Goal: Navigation & Orientation: Find specific page/section

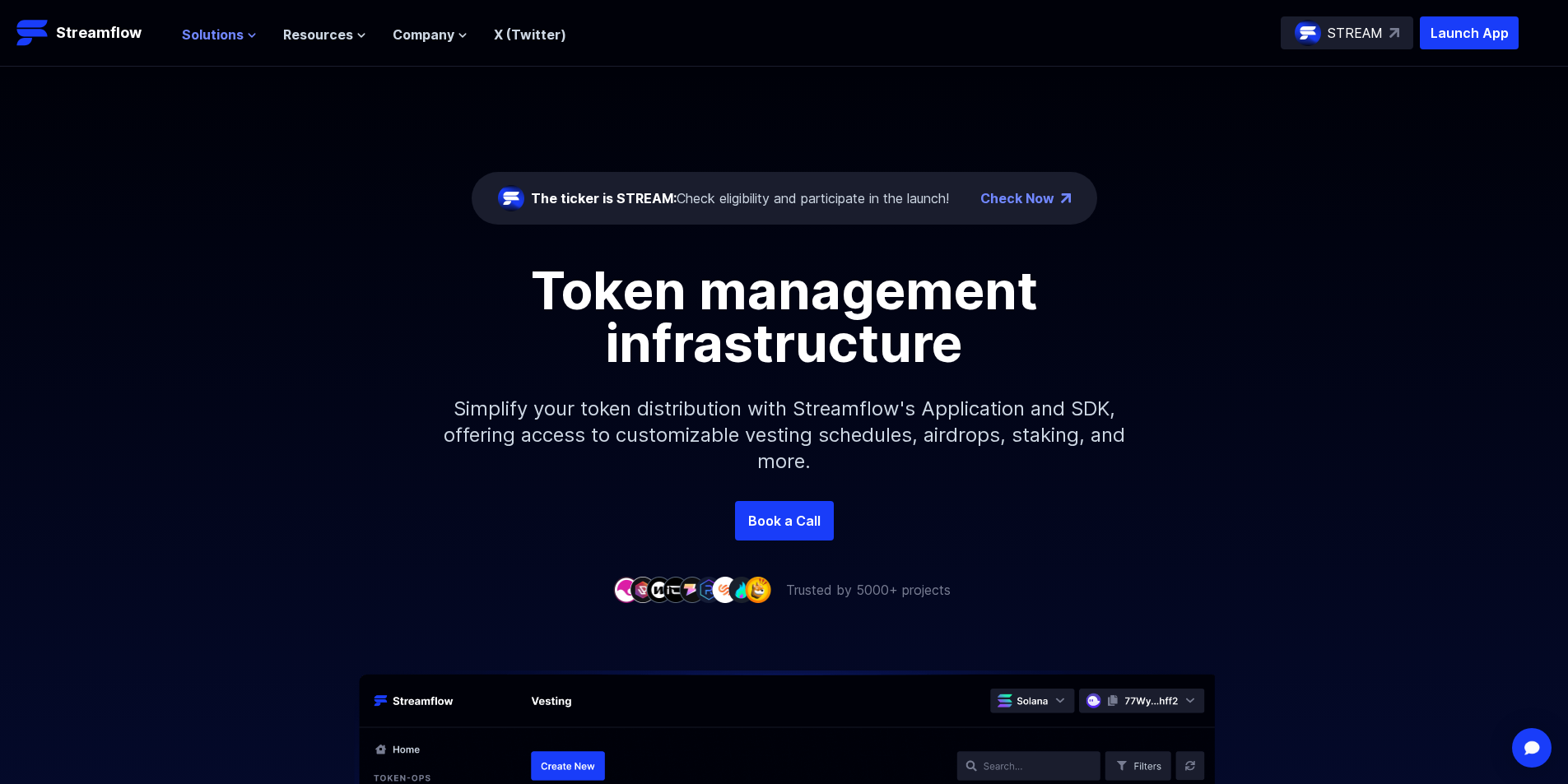
click at [251, 34] on icon at bounding box center [251, 35] width 6 height 4
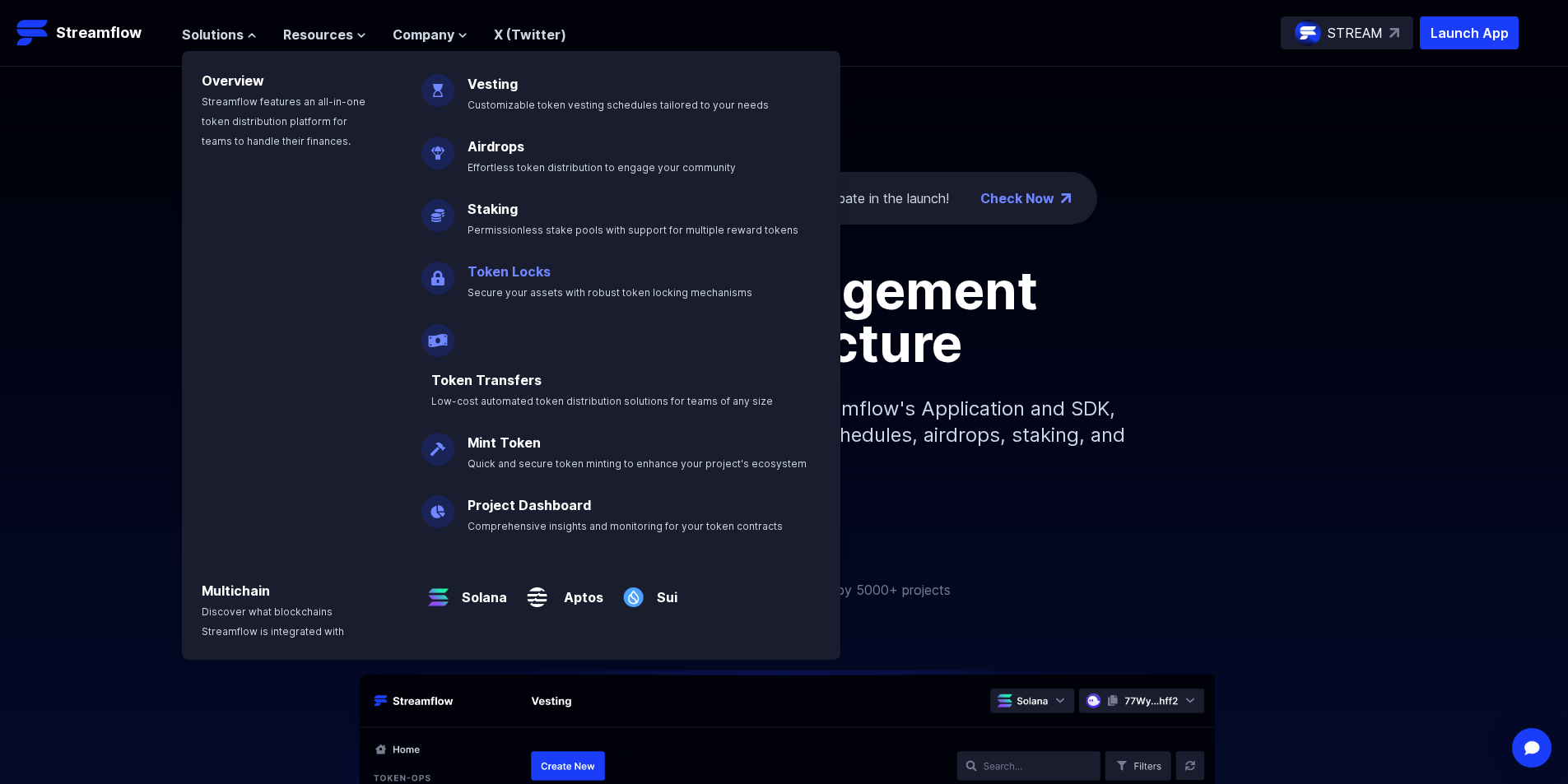
click at [556, 283] on p "Token Locks Secure your assets with robust token locking mechanisms" at bounding box center [621, 275] width 328 height 53
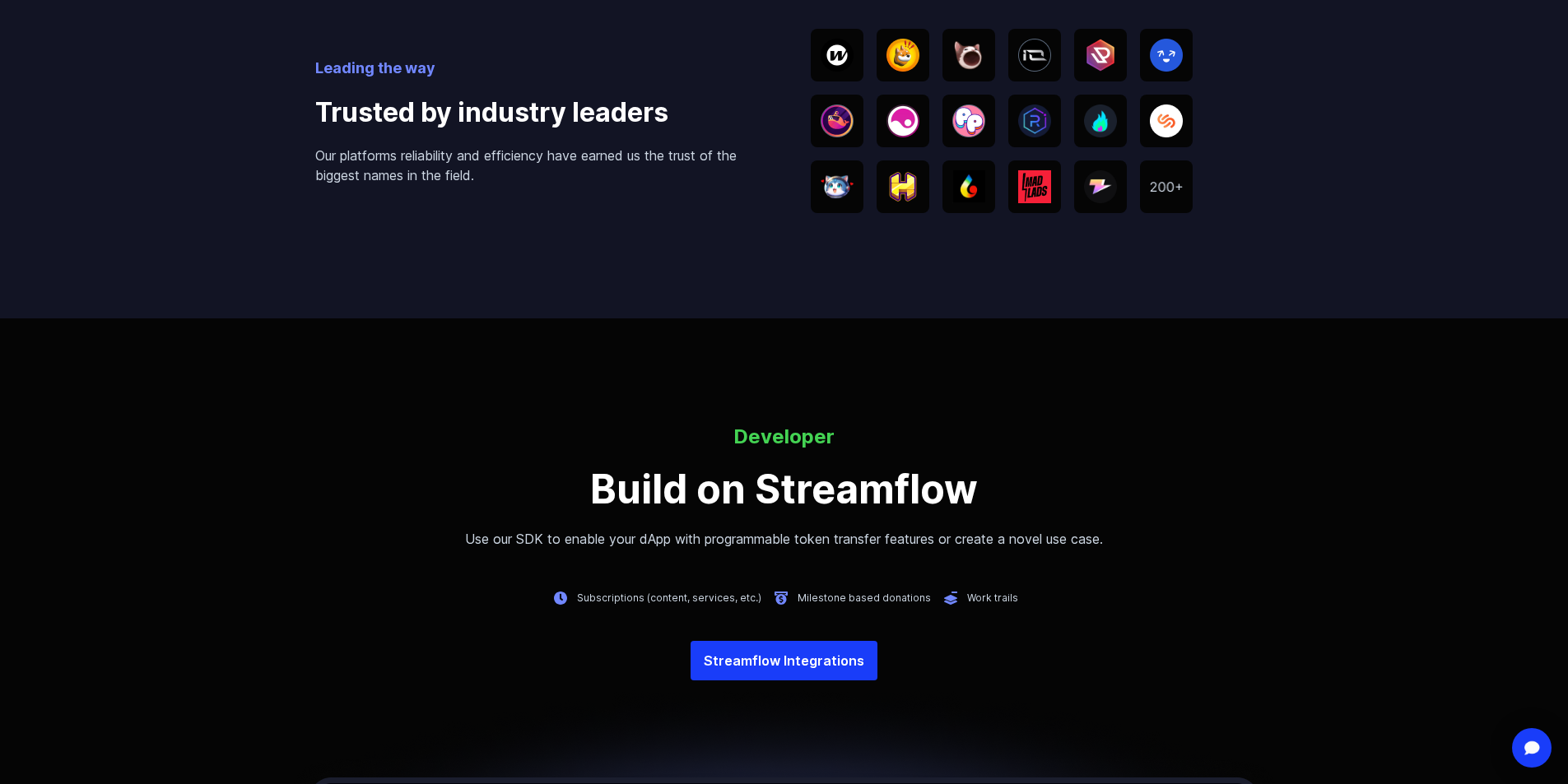
scroll to position [3373, 0]
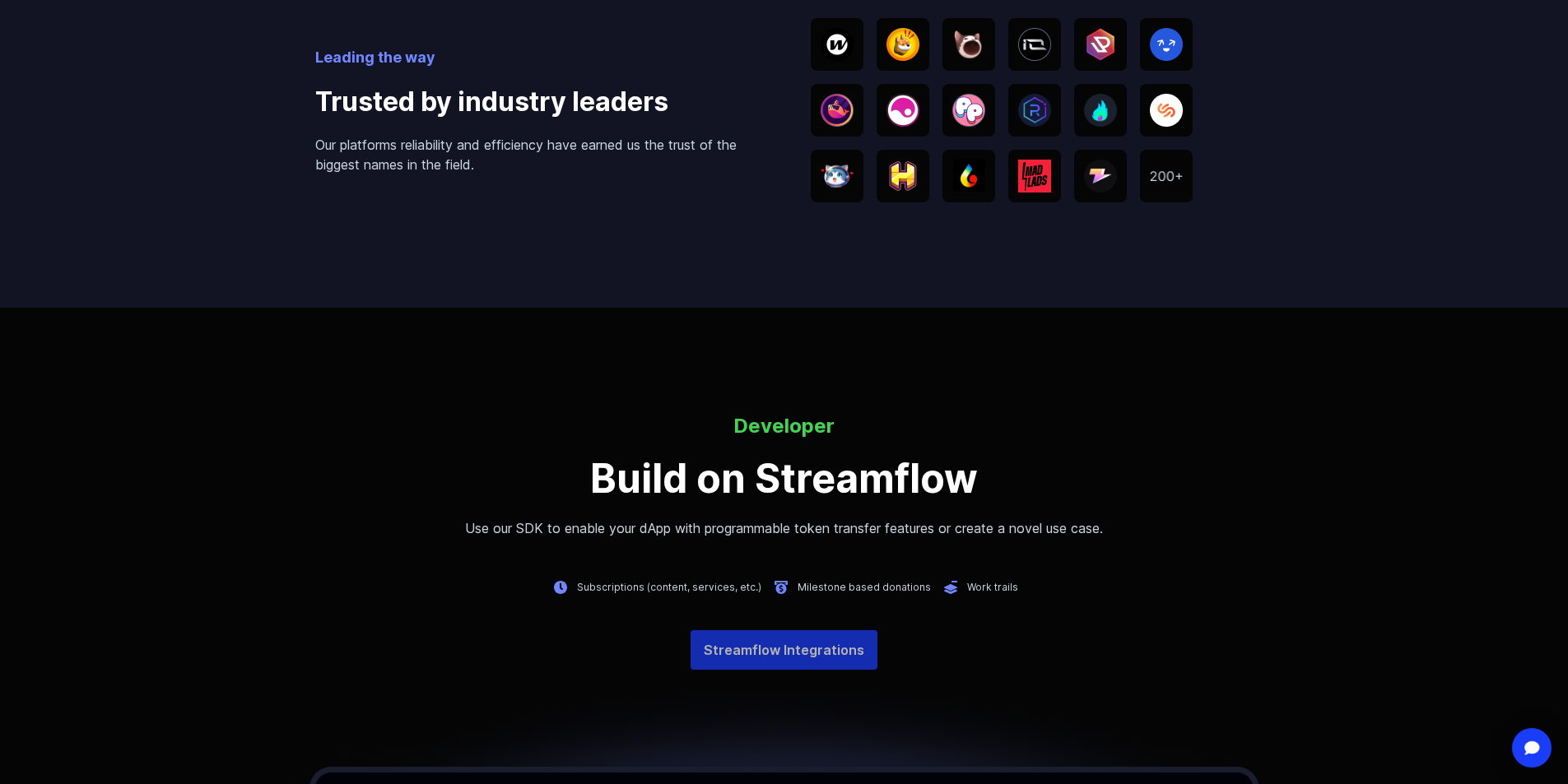
click at [844, 651] on link "Streamflow Integrations" at bounding box center [784, 650] width 186 height 40
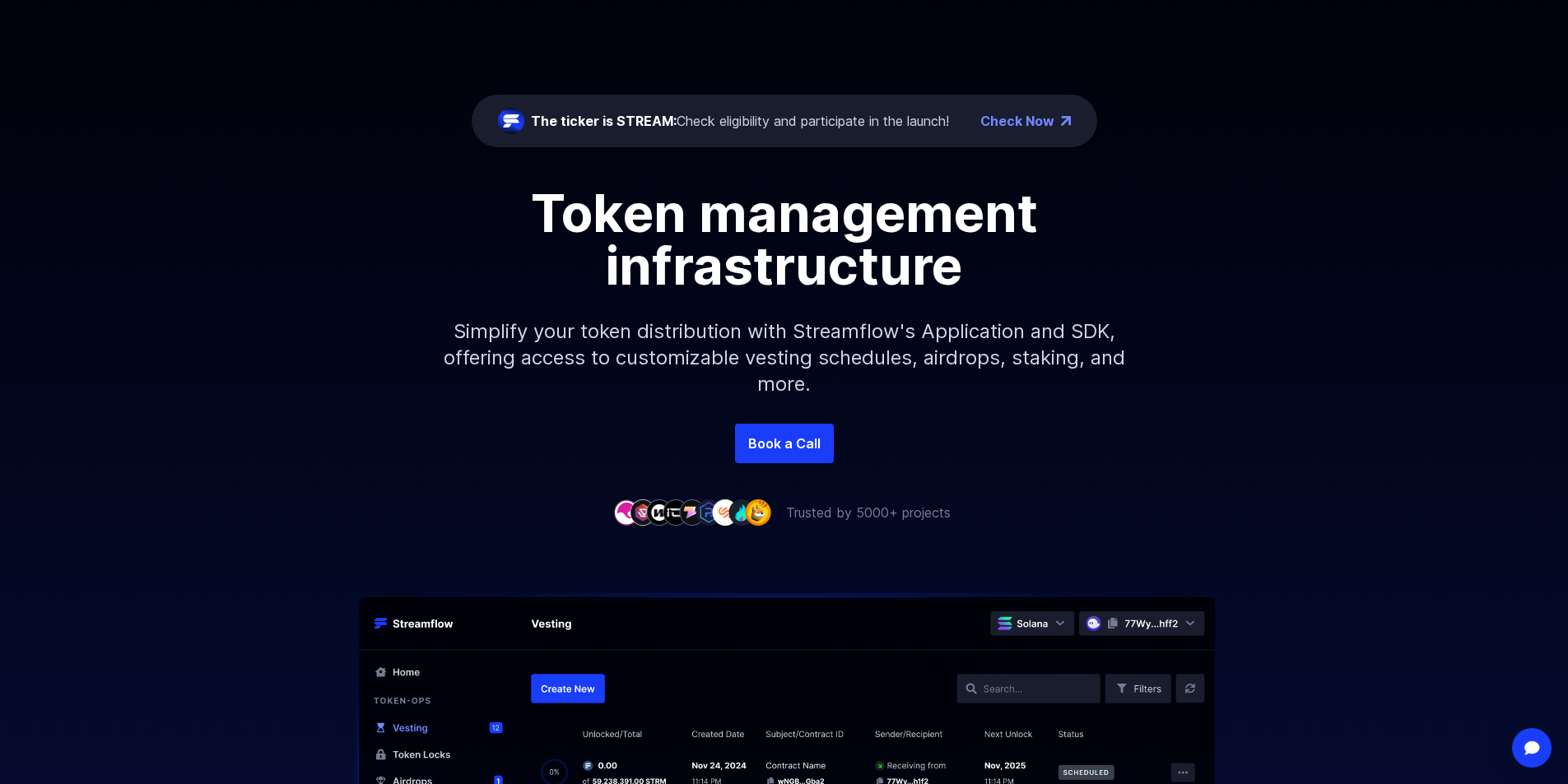
scroll to position [0, 0]
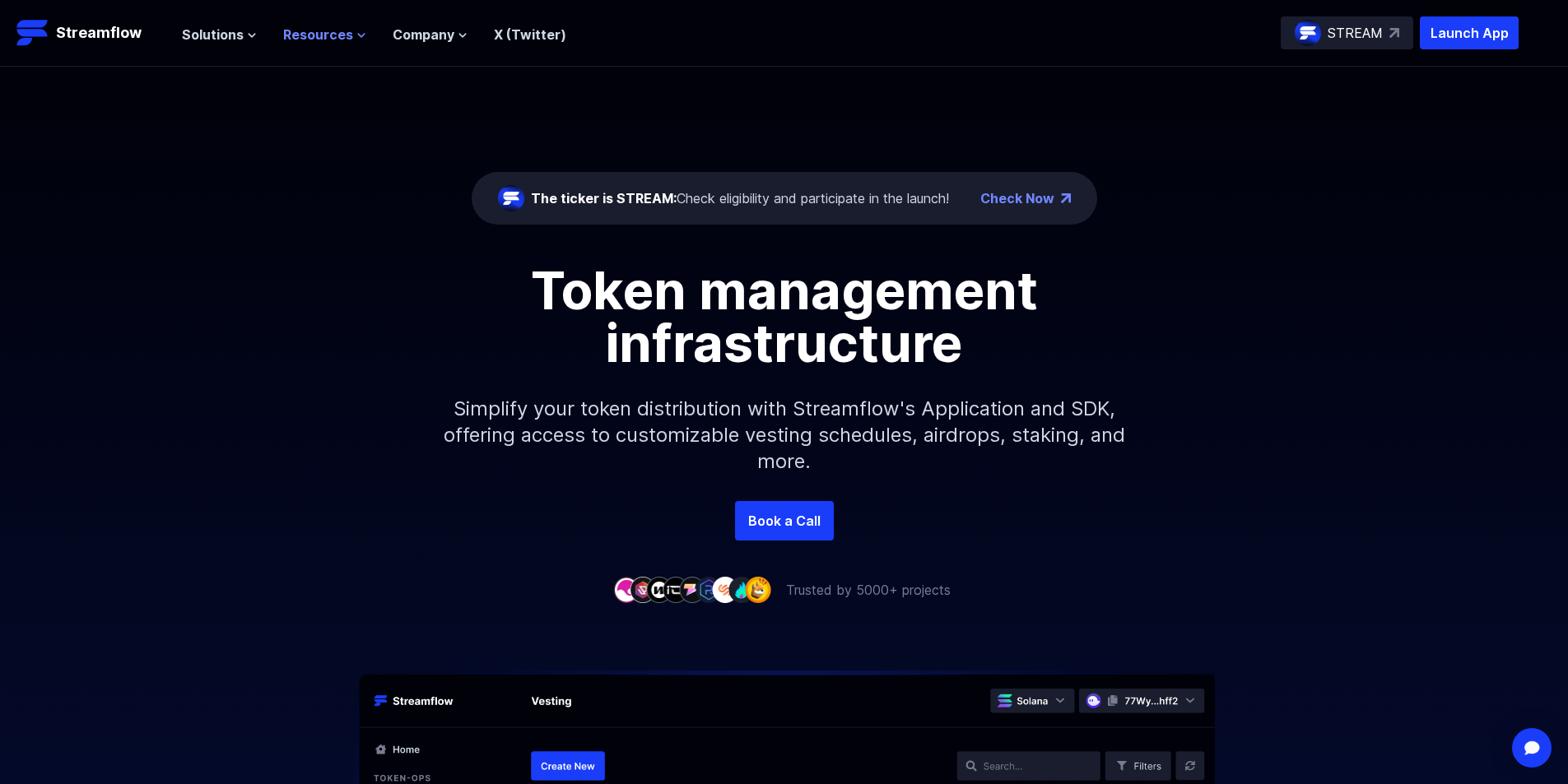
click at [347, 31] on span "Resources" at bounding box center [317, 34] width 70 height 19
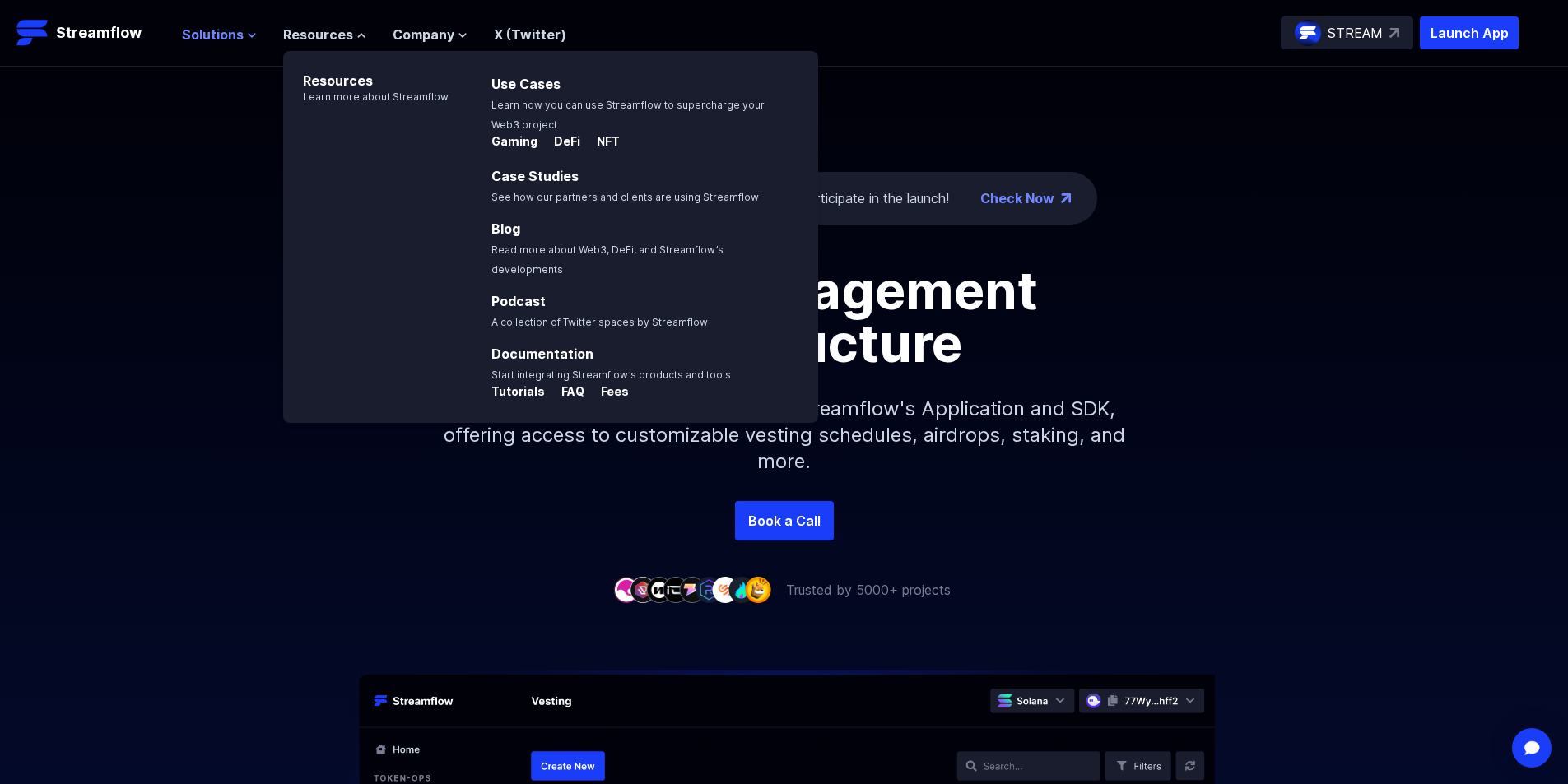
click at [246, 39] on icon at bounding box center [251, 34] width 10 height 10
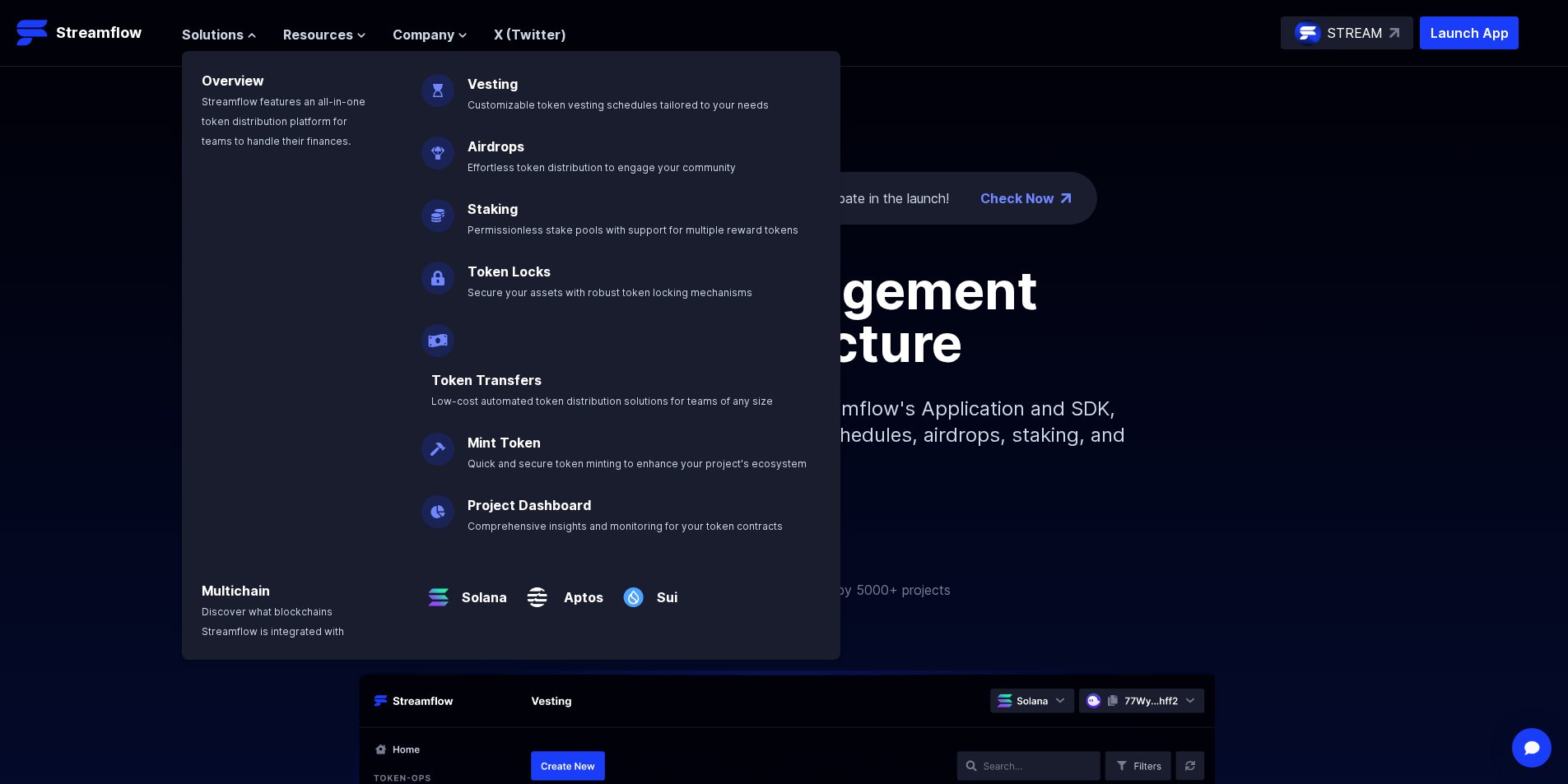
click at [440, 282] on img at bounding box center [437, 271] width 33 height 46
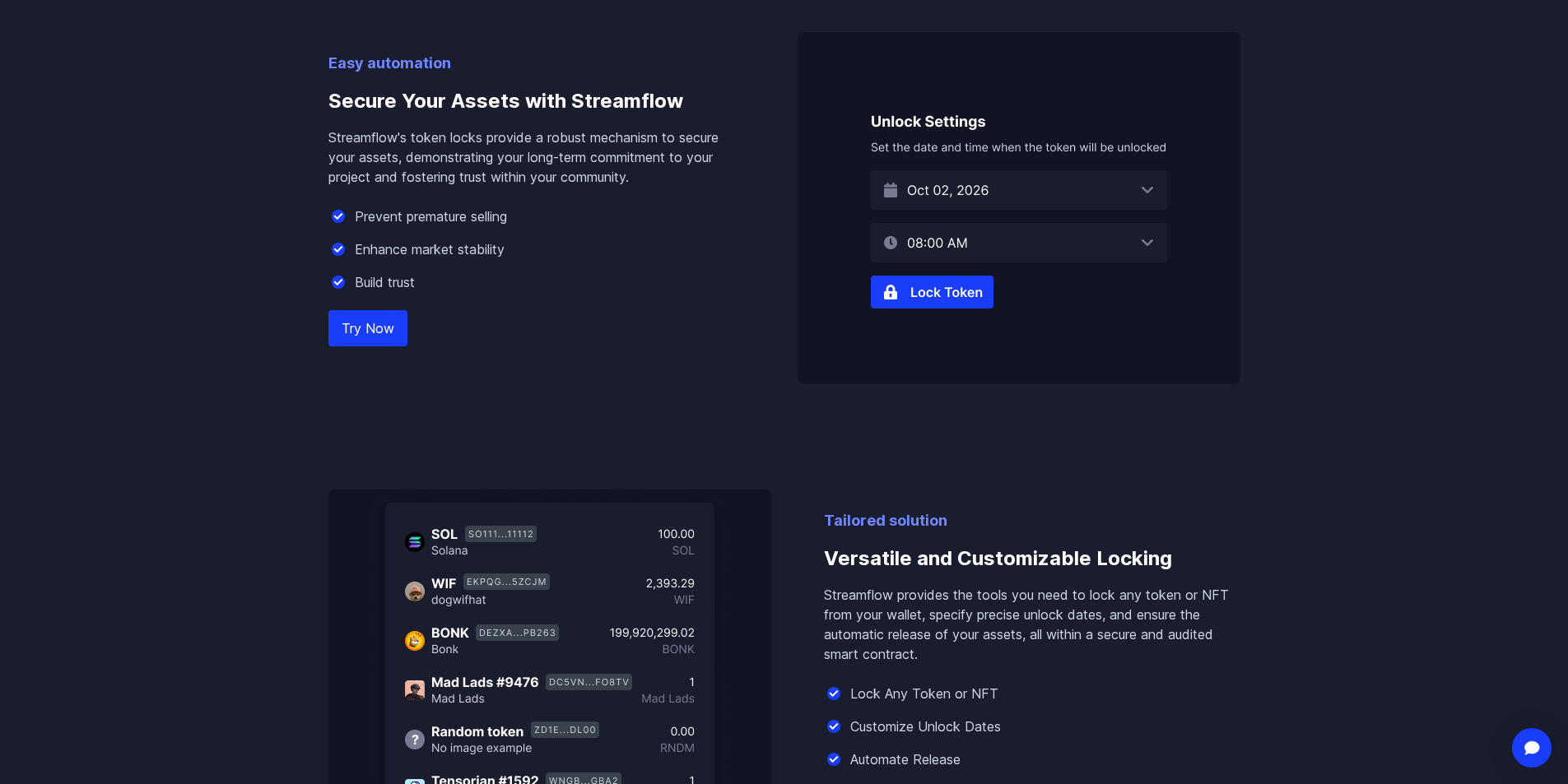
scroll to position [987, 0]
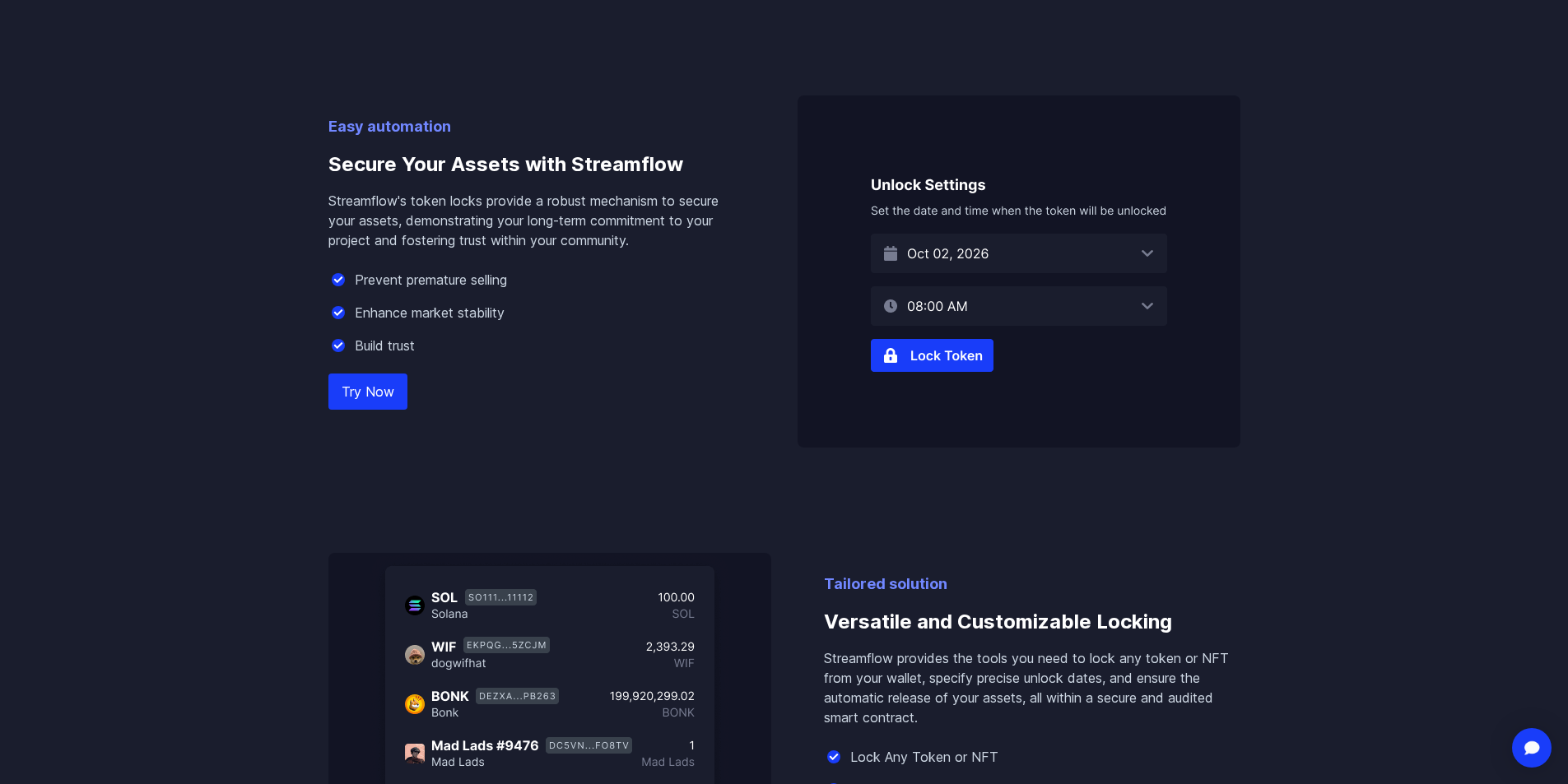
click at [367, 386] on link "Try Now" at bounding box center [367, 391] width 79 height 36
